Goal: Navigation & Orientation: Find specific page/section

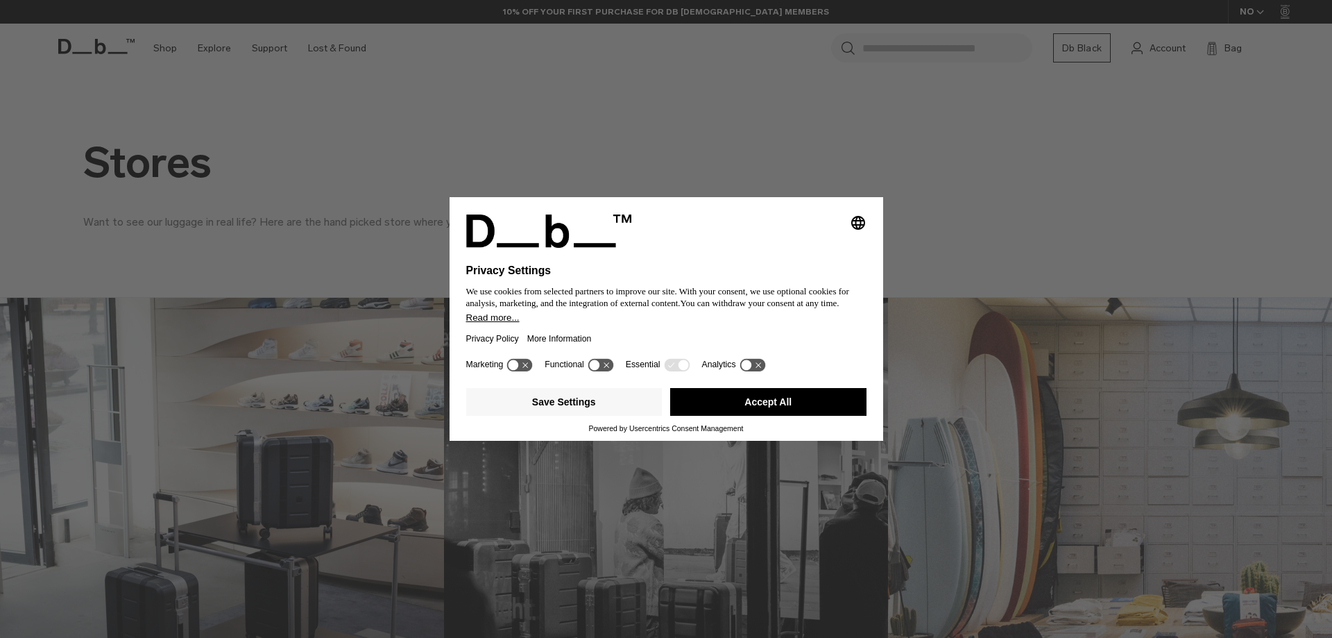
click at [760, 396] on button "Accept All" at bounding box center [768, 402] width 196 height 28
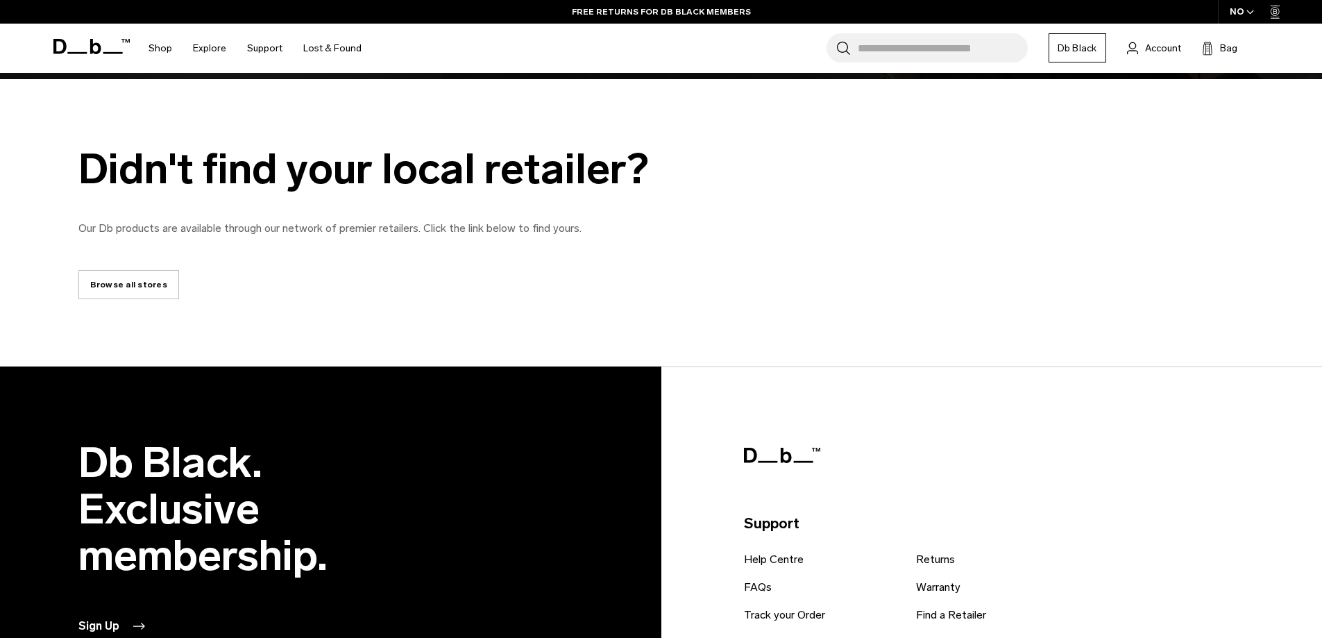
scroll to position [2903, 0]
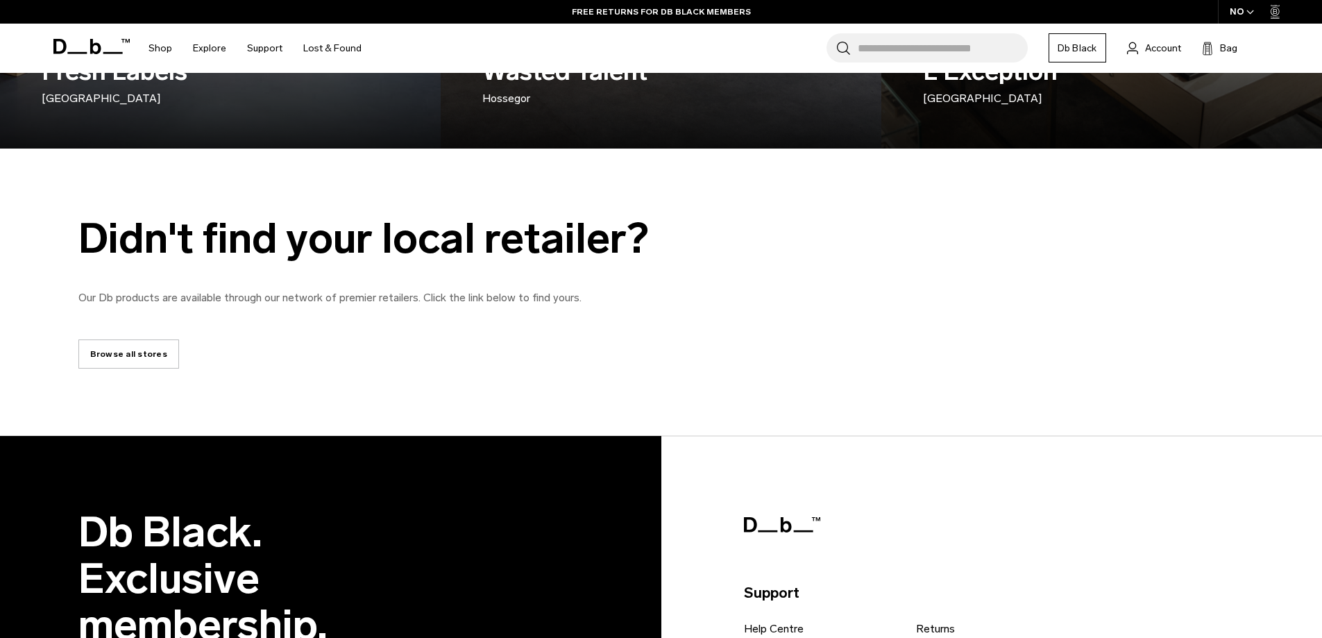
click at [137, 356] on link "Browse all stores" at bounding box center [128, 353] width 101 height 29
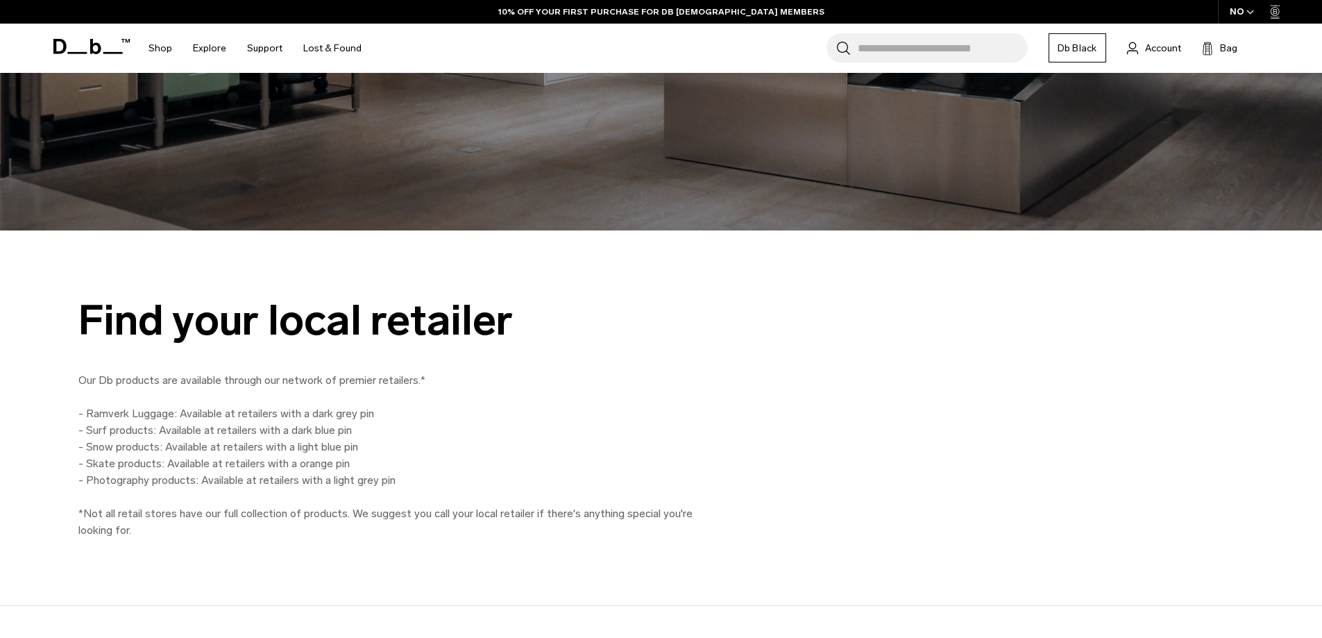
scroll to position [972, 0]
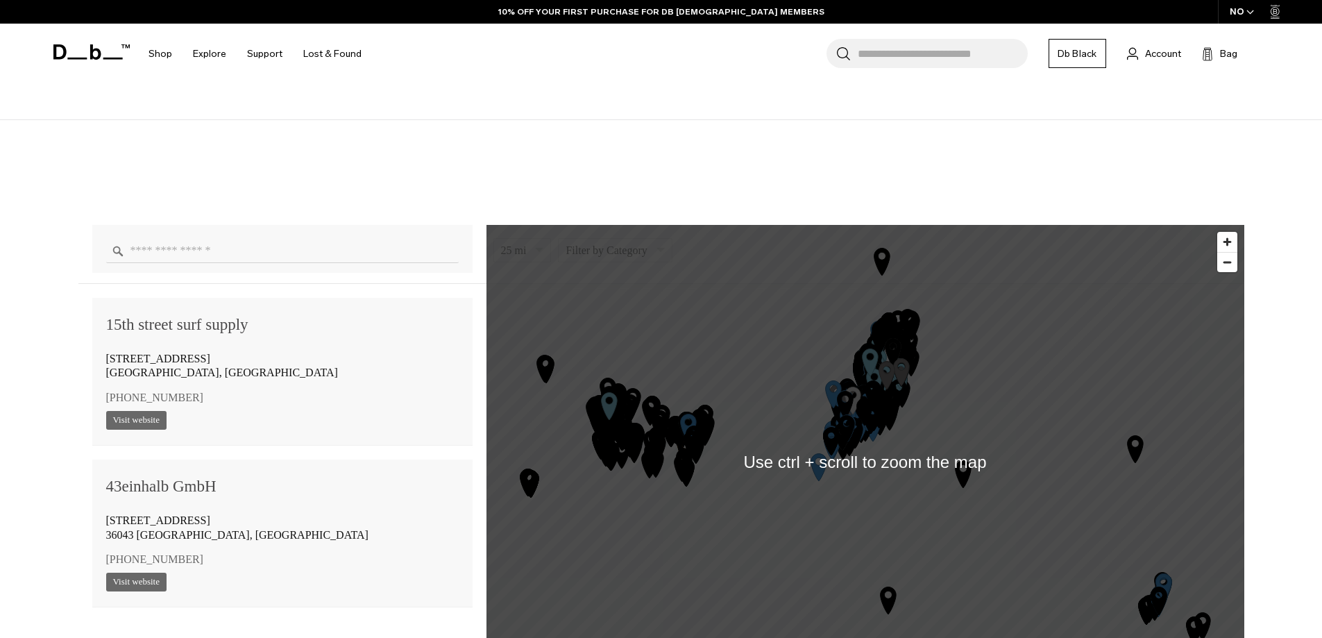
click at [224, 263] on input "Enter a location" at bounding box center [282, 251] width 353 height 24
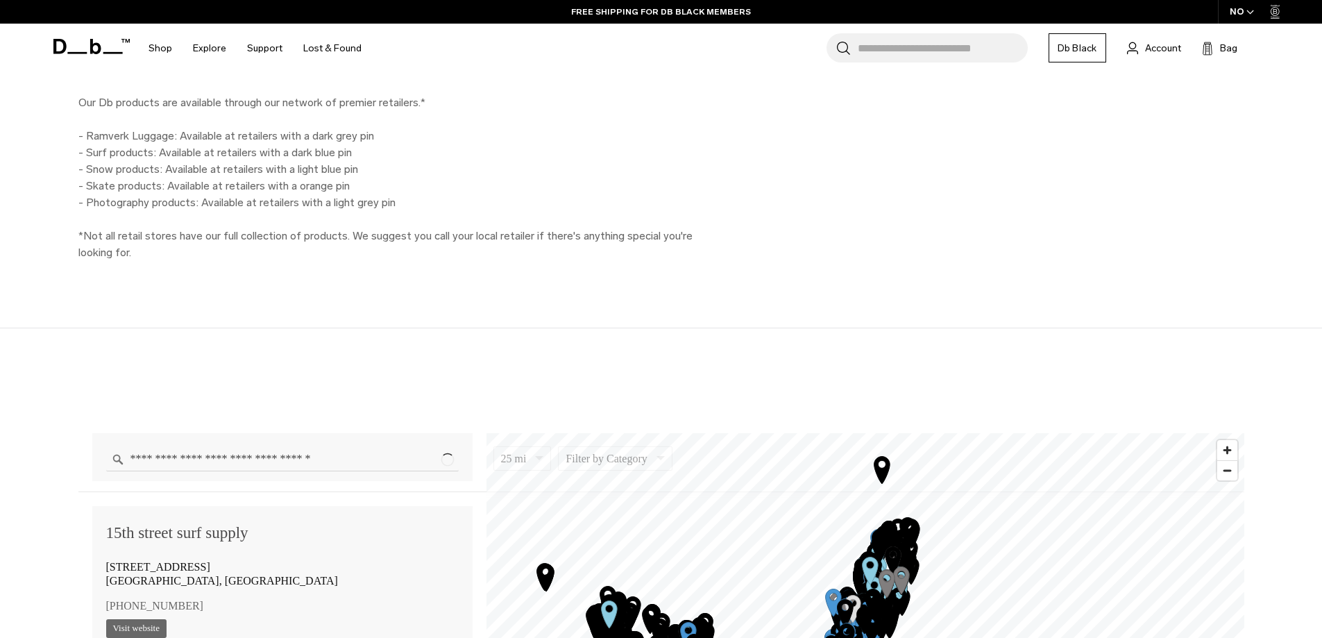
type input "**********"
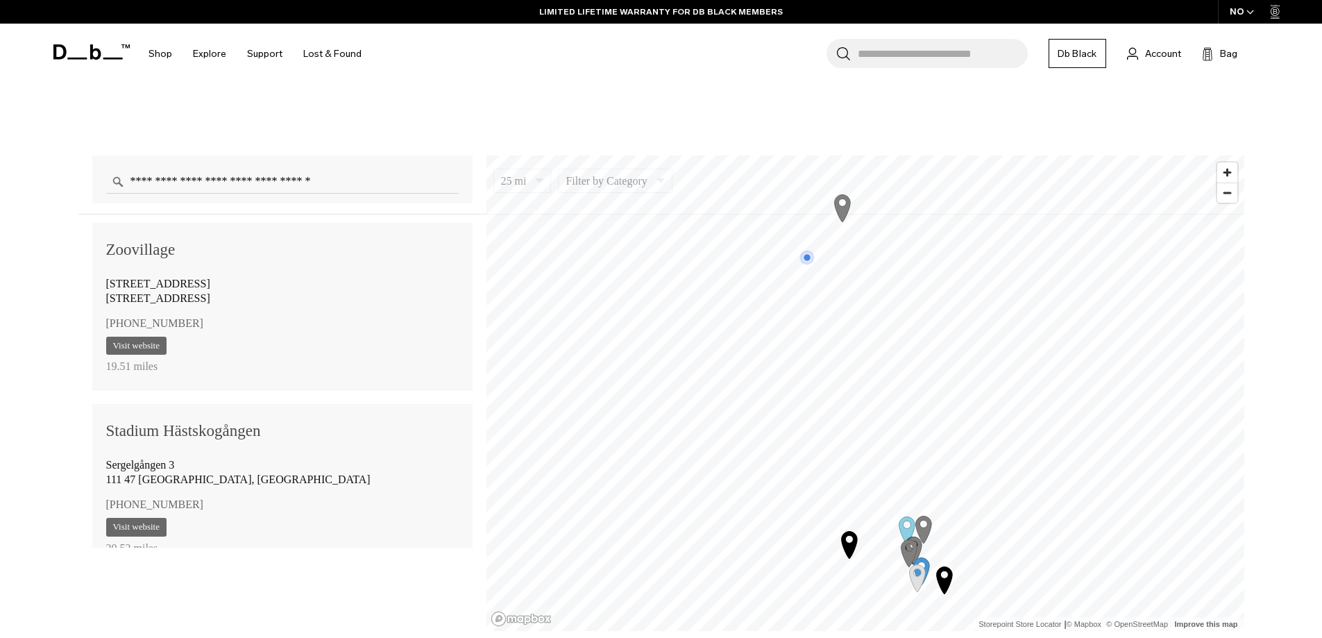
scroll to position [555, 0]
